Goal: Information Seeking & Learning: Learn about a topic

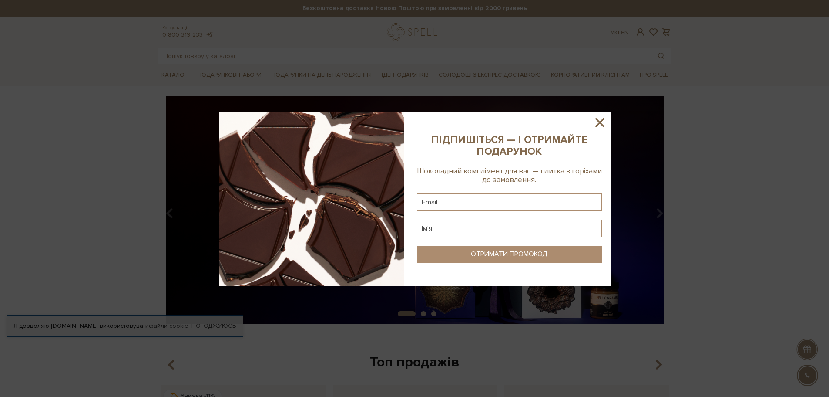
click at [597, 121] on icon at bounding box center [600, 122] width 15 height 15
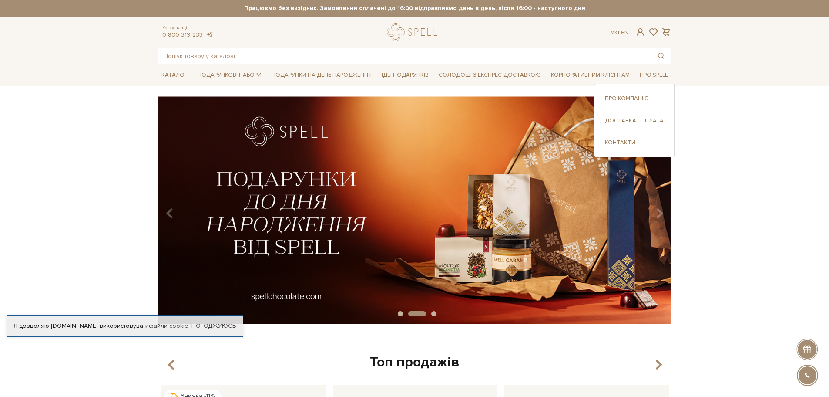
click at [631, 97] on link "Про компанію" at bounding box center [634, 98] width 59 height 8
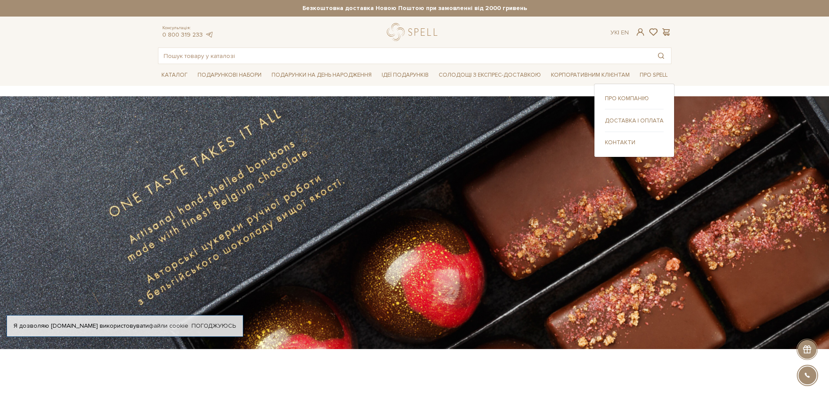
click at [635, 121] on link "Доставка і оплата" at bounding box center [634, 121] width 59 height 8
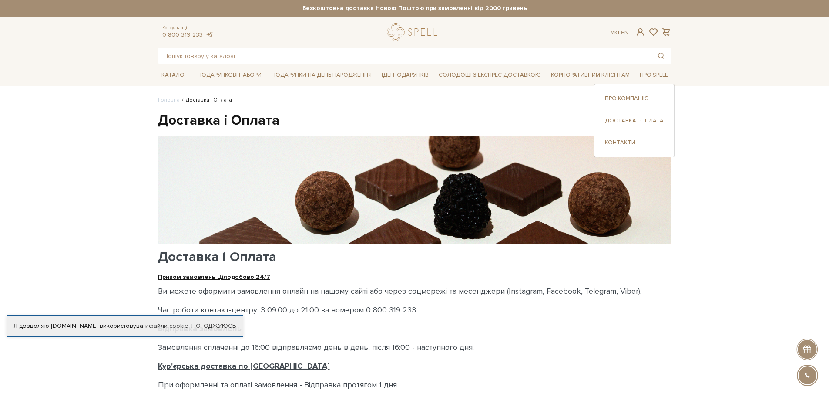
click at [622, 138] on link "Контакти" at bounding box center [634, 142] width 59 height 8
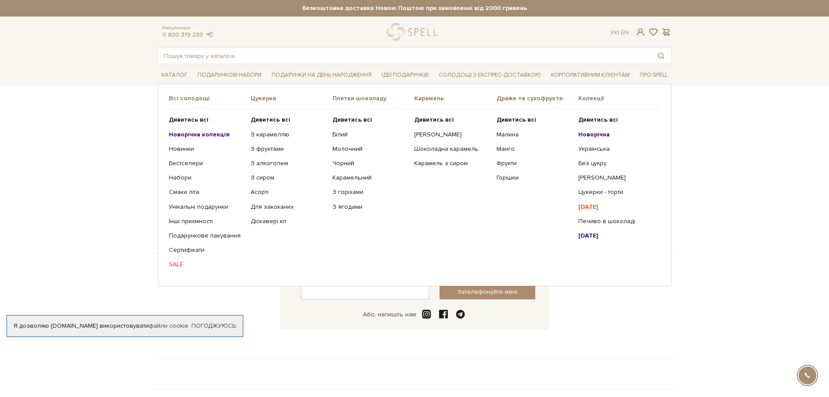
click at [182, 137] on b "Новорічна колекція" at bounding box center [199, 134] width 61 height 7
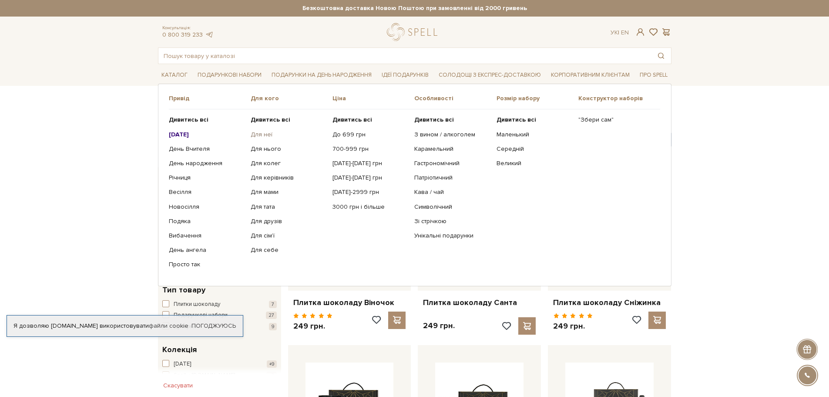
click at [257, 135] on link "Для неї" at bounding box center [288, 135] width 75 height 8
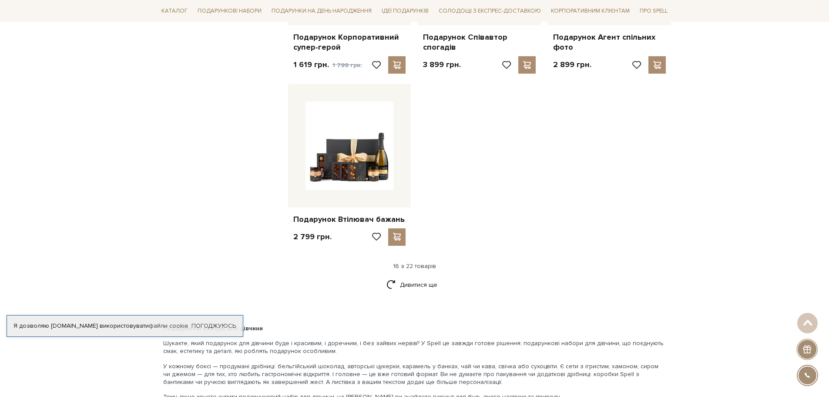
scroll to position [1001, 0]
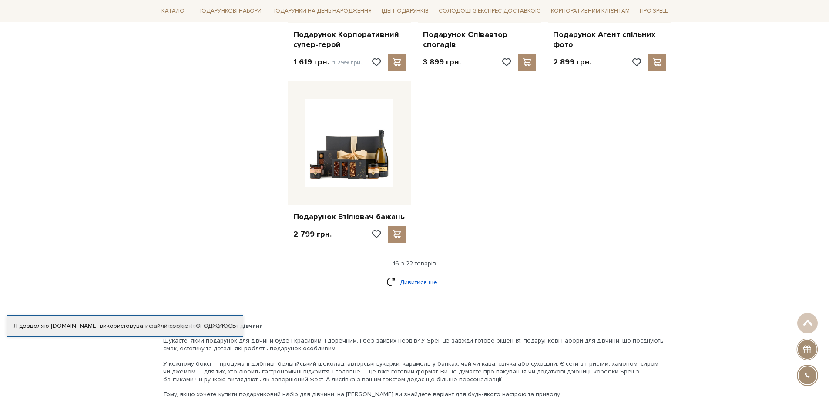
click at [421, 278] on link "Дивитися ще" at bounding box center [415, 281] width 57 height 15
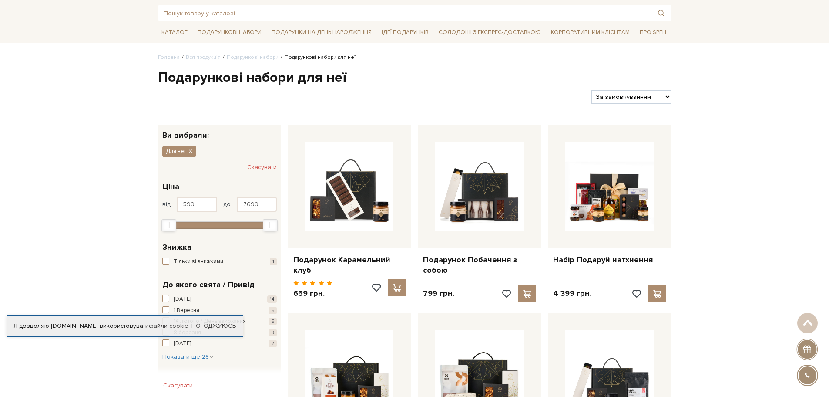
scroll to position [0, 0]
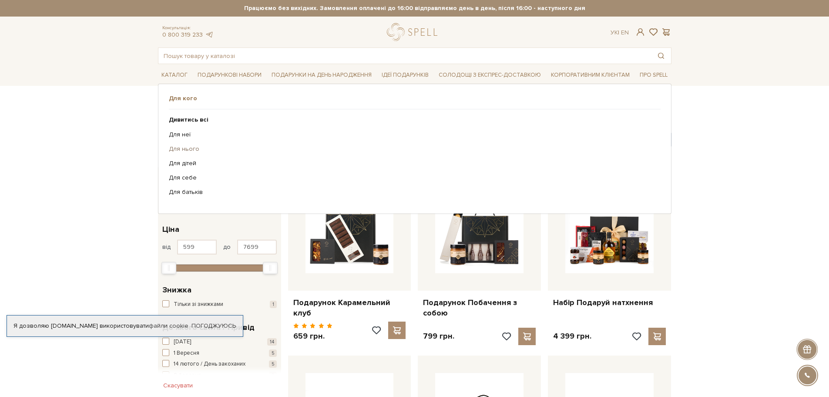
click at [176, 148] on link "Для нього" at bounding box center [411, 149] width 485 height 8
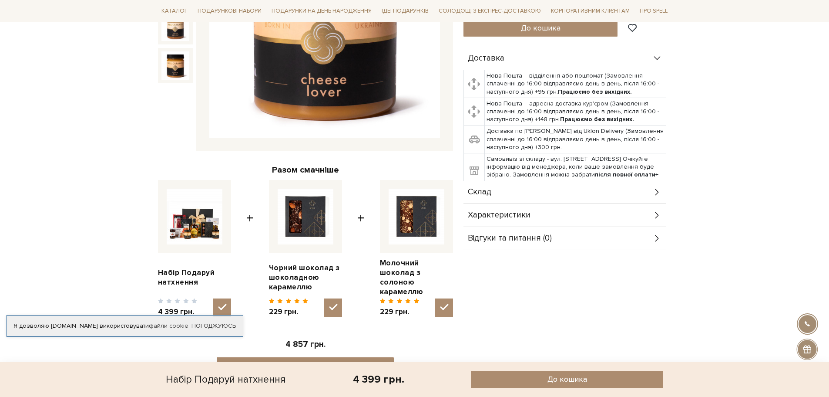
scroll to position [44, 0]
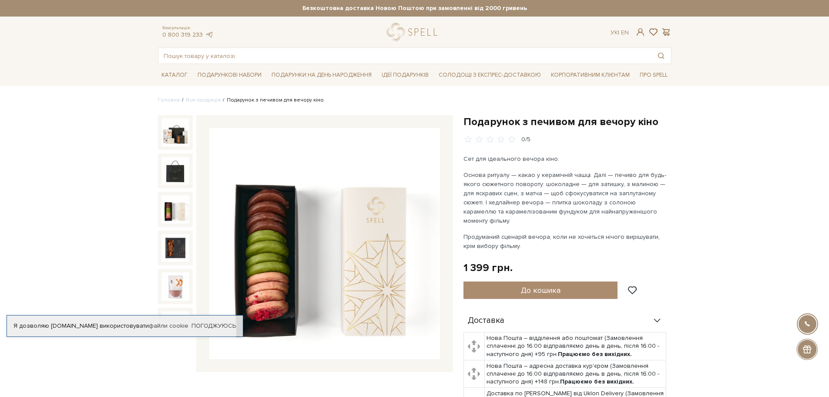
click at [169, 205] on img at bounding box center [176, 209] width 28 height 28
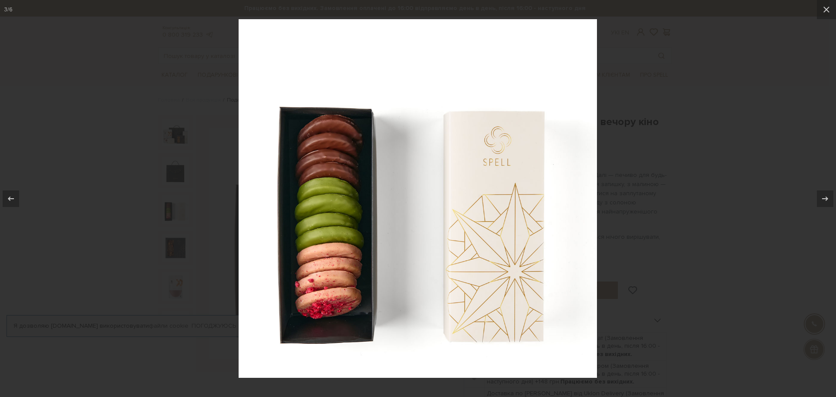
drag, startPoint x: 774, startPoint y: 186, endPoint x: 771, endPoint y: 179, distance: 7.6
click at [774, 185] on div at bounding box center [418, 198] width 836 height 397
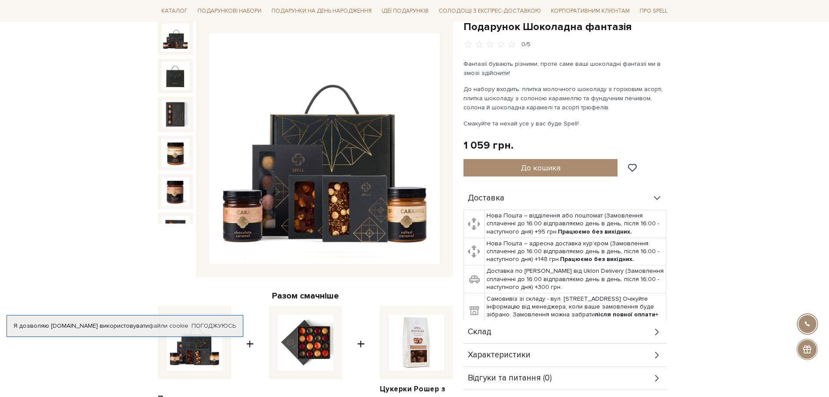
scroll to position [261, 0]
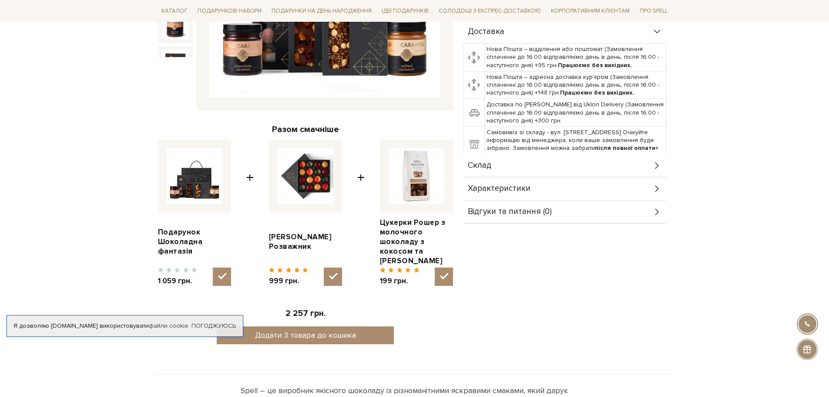
click at [547, 166] on div "Склад" at bounding box center [565, 165] width 203 height 23
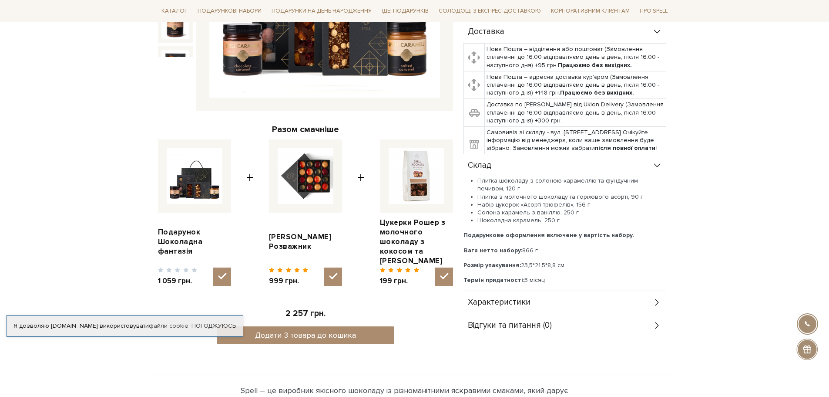
drag, startPoint x: 566, startPoint y: 310, endPoint x: 568, endPoint y: 304, distance: 5.7
click at [566, 309] on div "Характеристики" at bounding box center [565, 302] width 203 height 23
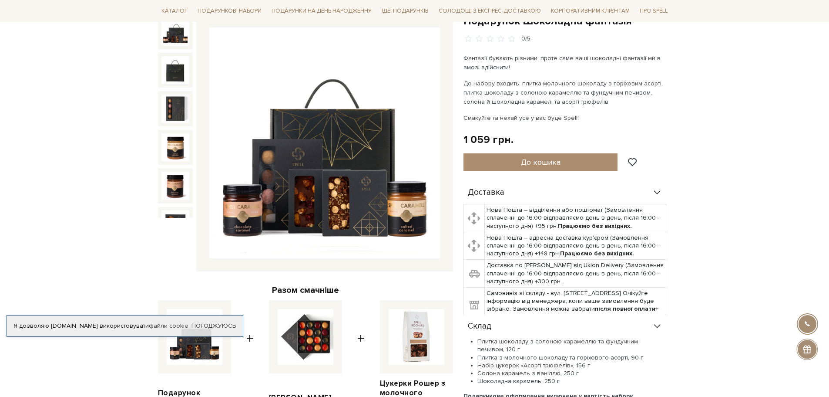
scroll to position [87, 0]
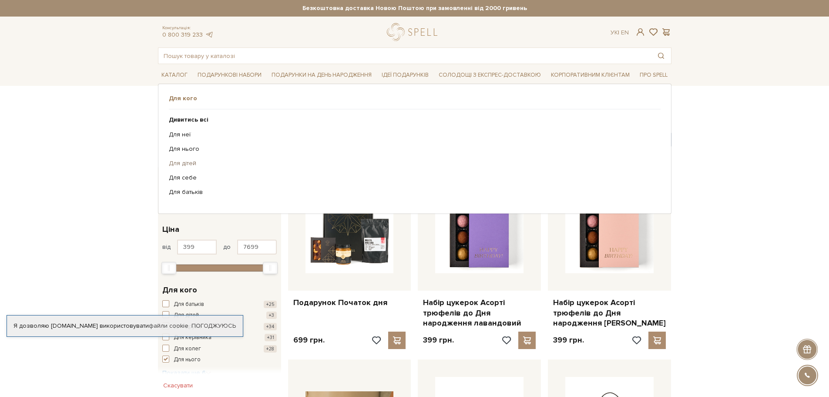
click at [183, 165] on link "Для дітей" at bounding box center [411, 163] width 485 height 8
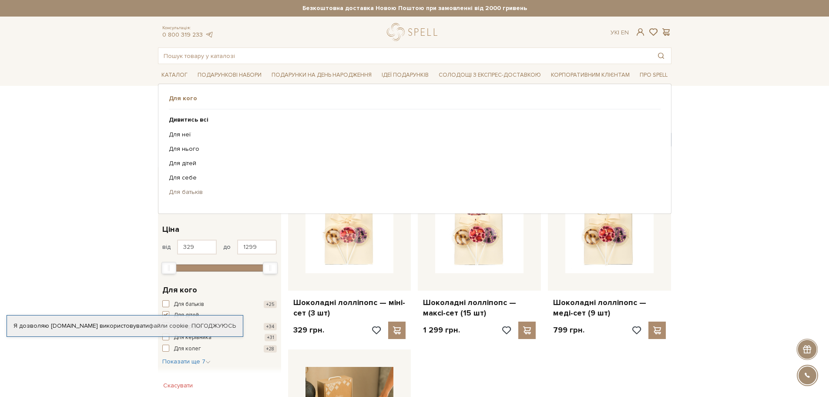
click at [192, 192] on link "Для батьків" at bounding box center [411, 192] width 485 height 8
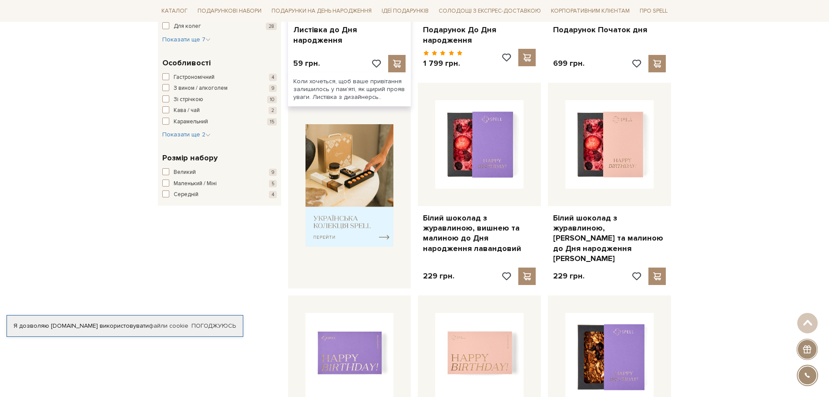
scroll to position [44, 0]
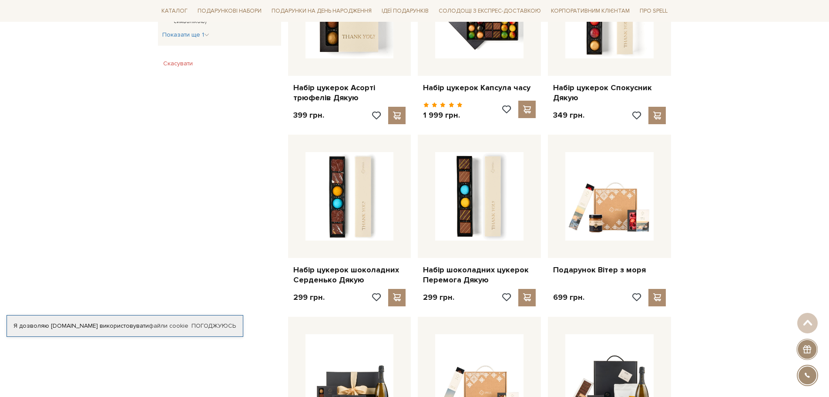
scroll to position [610, 0]
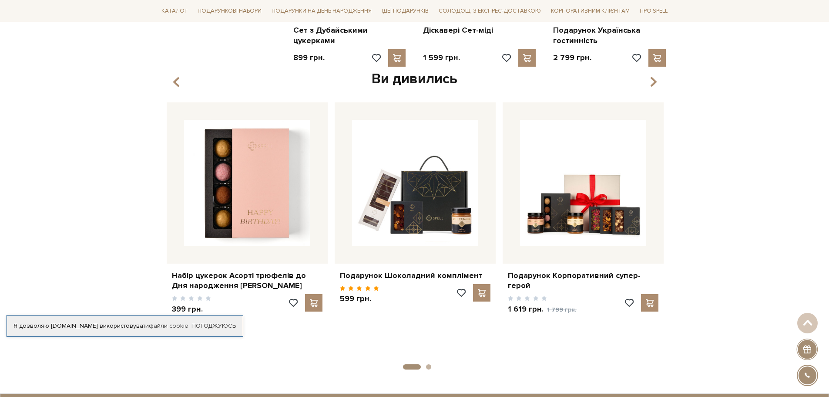
scroll to position [827, 0]
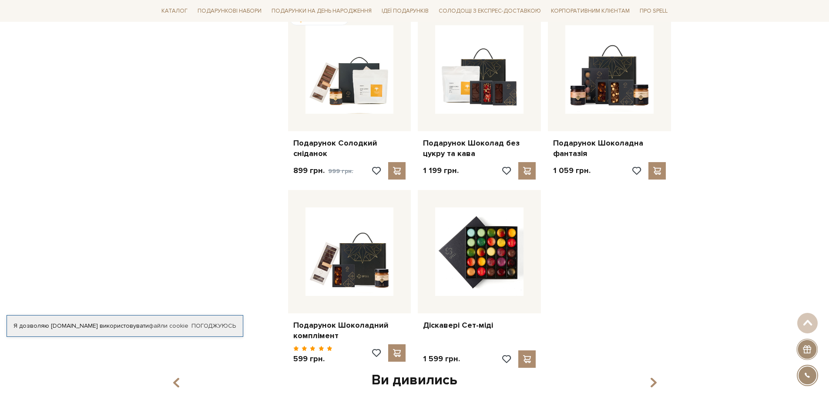
scroll to position [784, 0]
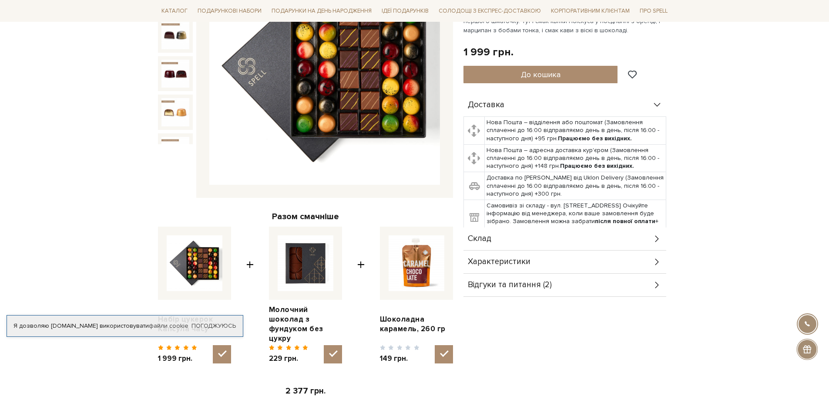
scroll to position [218, 0]
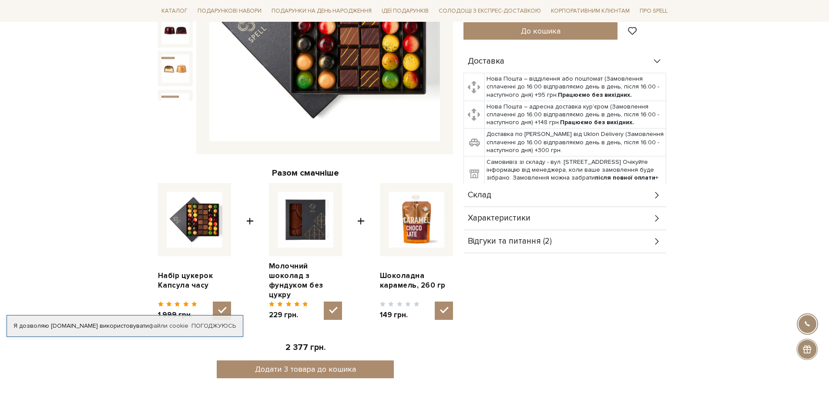
click at [547, 194] on div "Склад" at bounding box center [565, 195] width 203 height 23
